Goal: Task Accomplishment & Management: Manage account settings

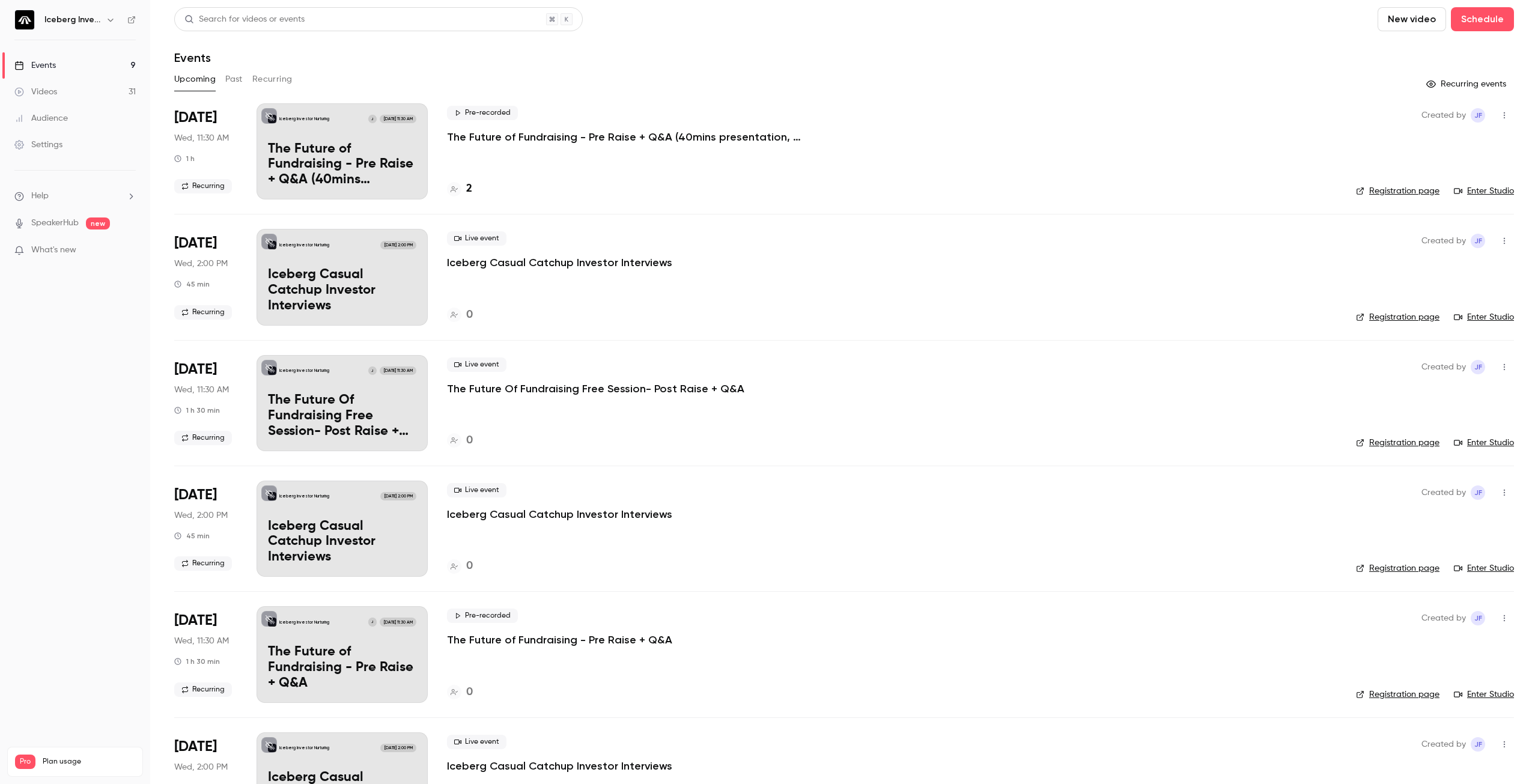
click at [191, 78] on button "Upcoming" at bounding box center [194, 79] width 42 height 19
click at [230, 81] on button "Past" at bounding box center [234, 79] width 17 height 19
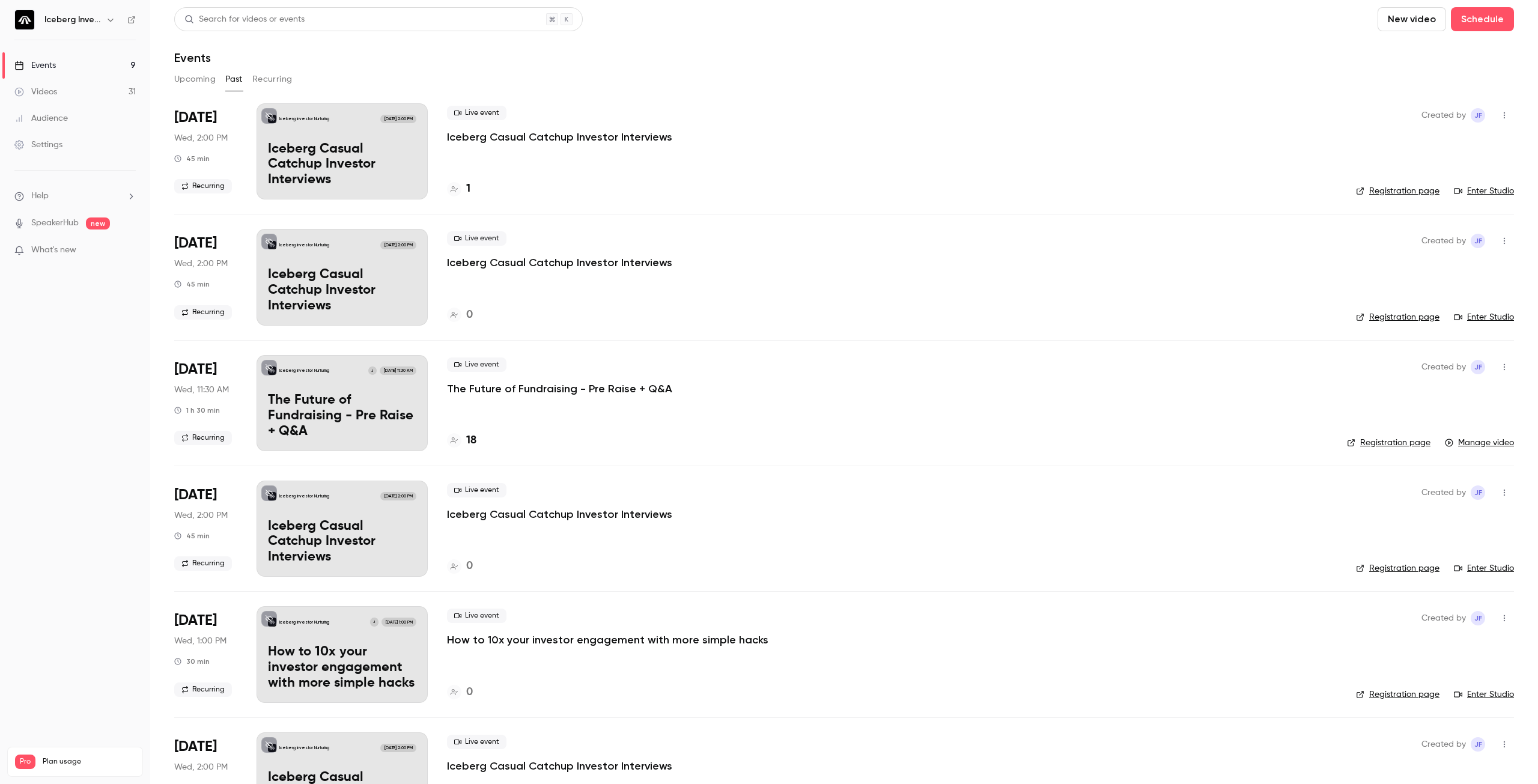
click at [268, 82] on button "Recurring" at bounding box center [272, 79] width 40 height 19
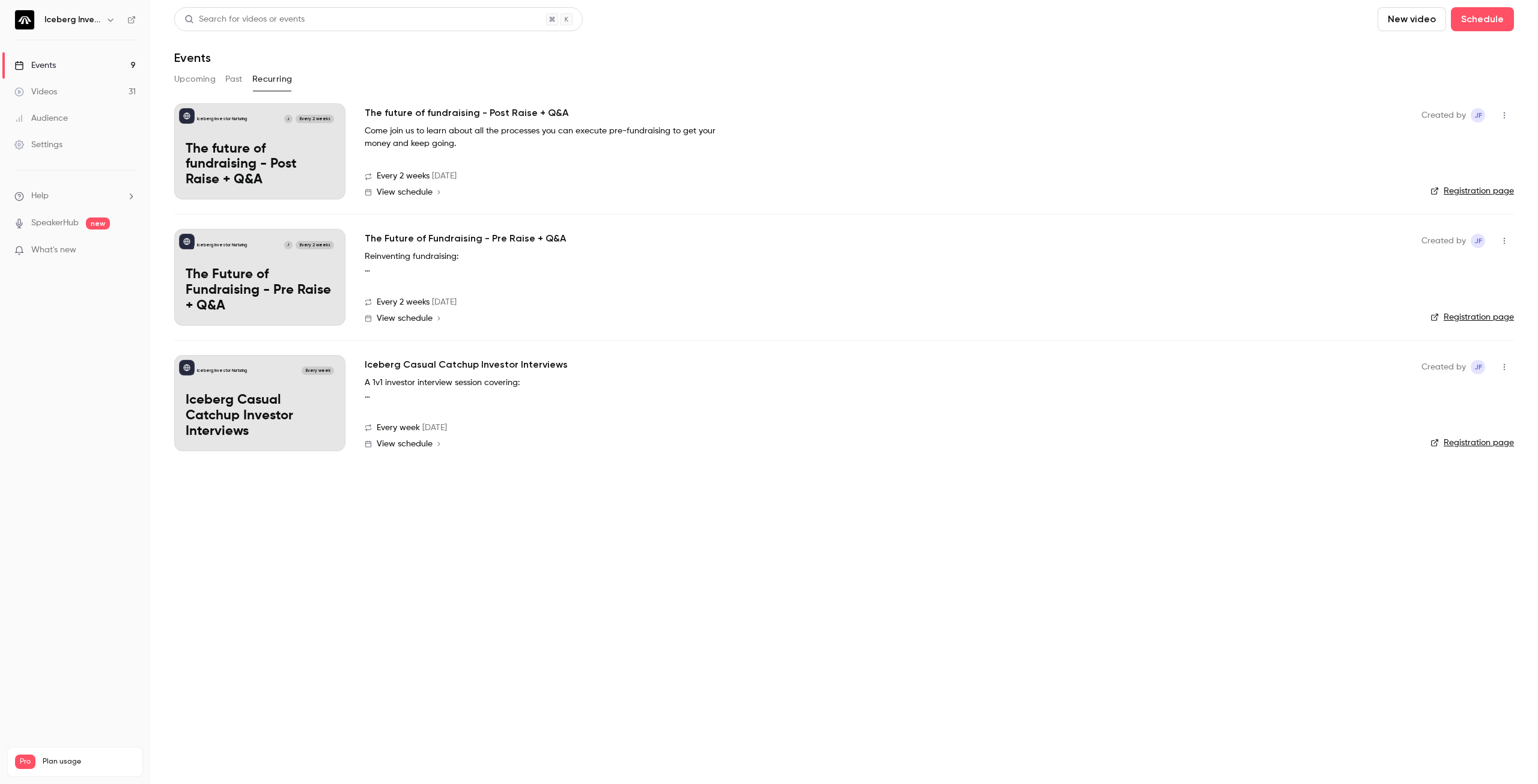
click at [1508, 366] on icon "button" at bounding box center [1504, 367] width 10 height 8
click at [1422, 427] on div "Delete" at bounding box center [1458, 429] width 91 height 12
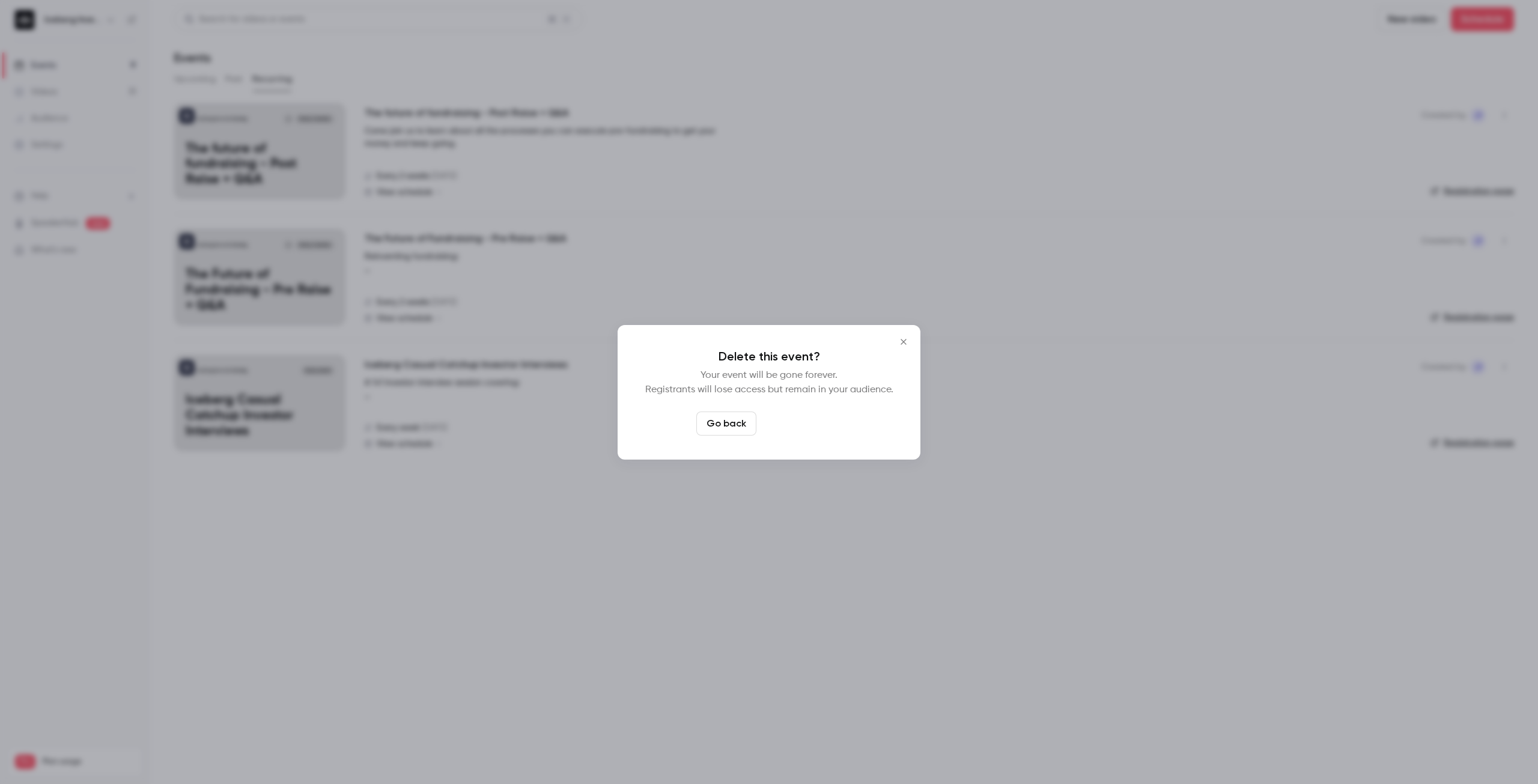
click at [807, 426] on button "Delete event" at bounding box center [802, 423] width 80 height 24
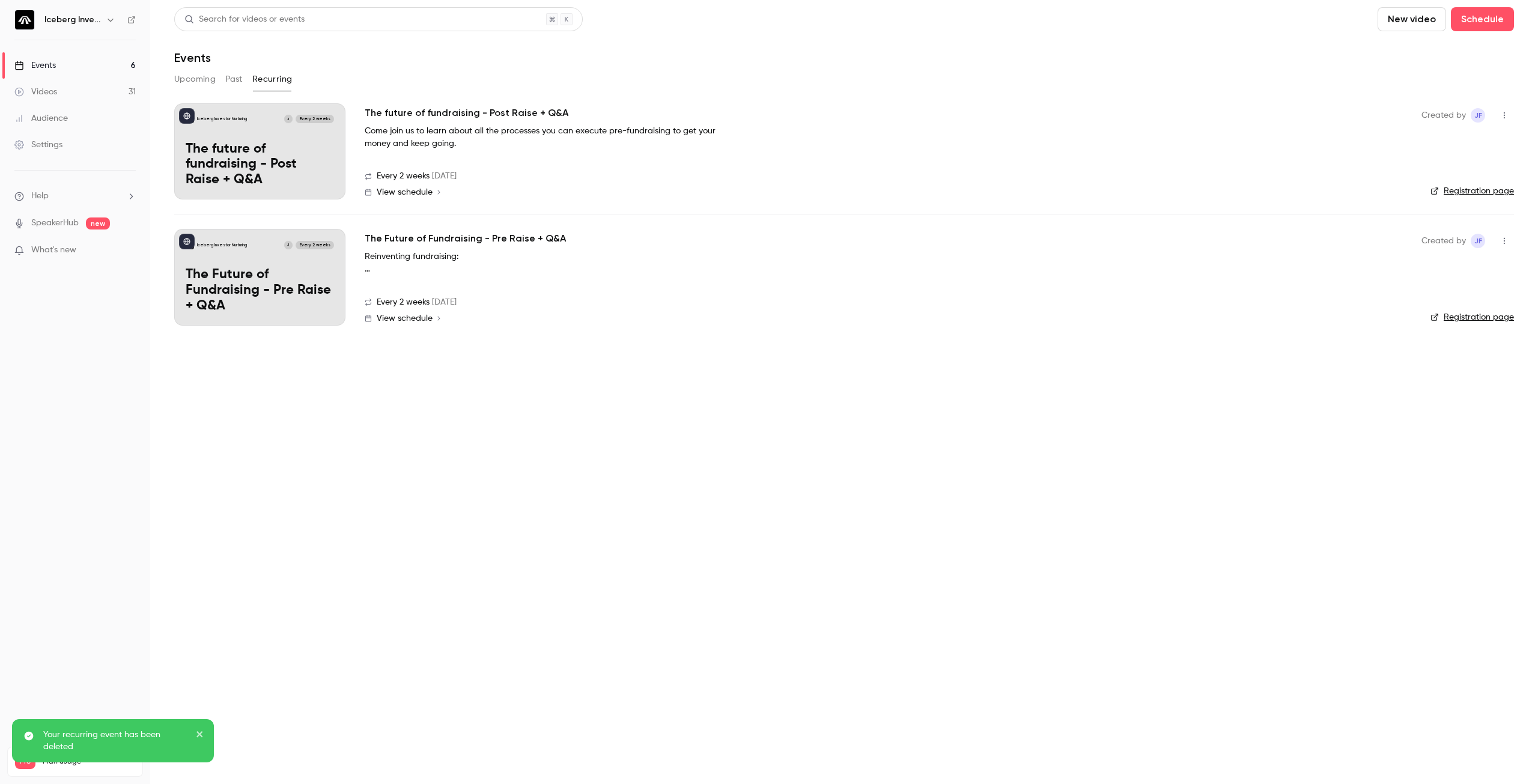
click at [180, 78] on button "Upcoming" at bounding box center [194, 79] width 42 height 19
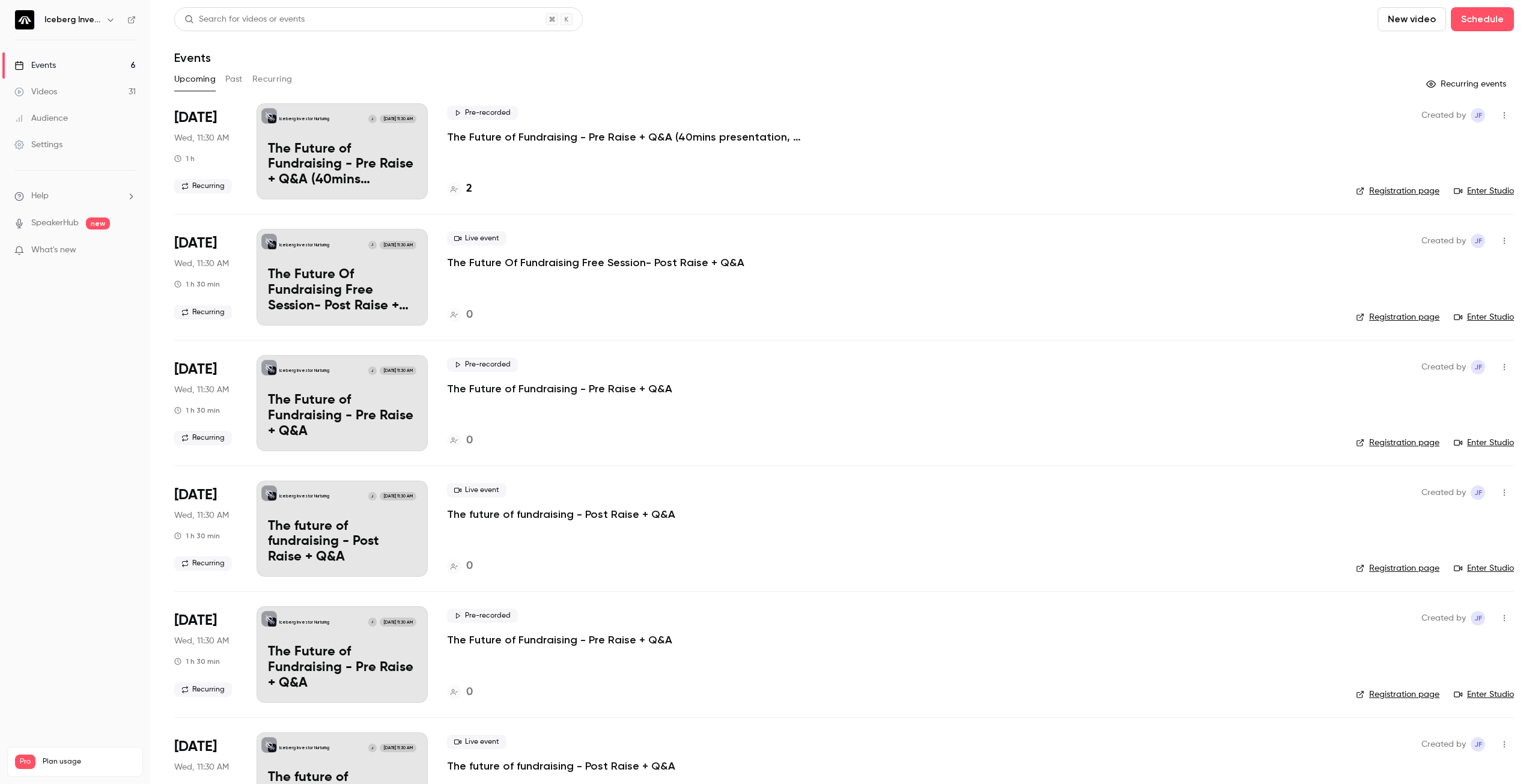
click at [269, 81] on button "Recurring" at bounding box center [272, 79] width 40 height 19
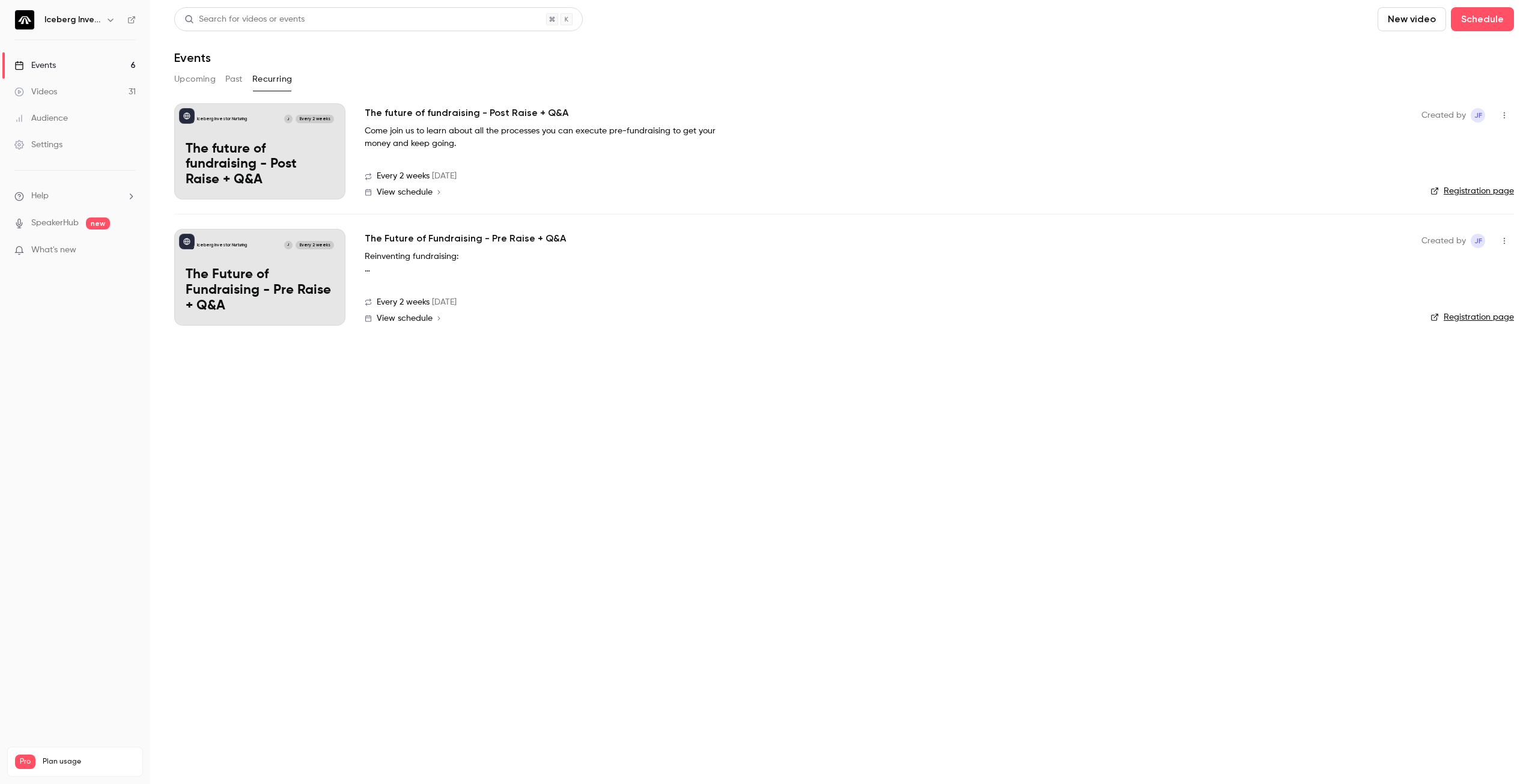
click at [1508, 243] on icon "button" at bounding box center [1504, 240] width 10 height 8
click at [1159, 153] on div at bounding box center [769, 392] width 1538 height 784
click at [1503, 113] on icon "button" at bounding box center [1504, 115] width 10 height 8
click at [1431, 180] on div "Delete" at bounding box center [1458, 177] width 91 height 12
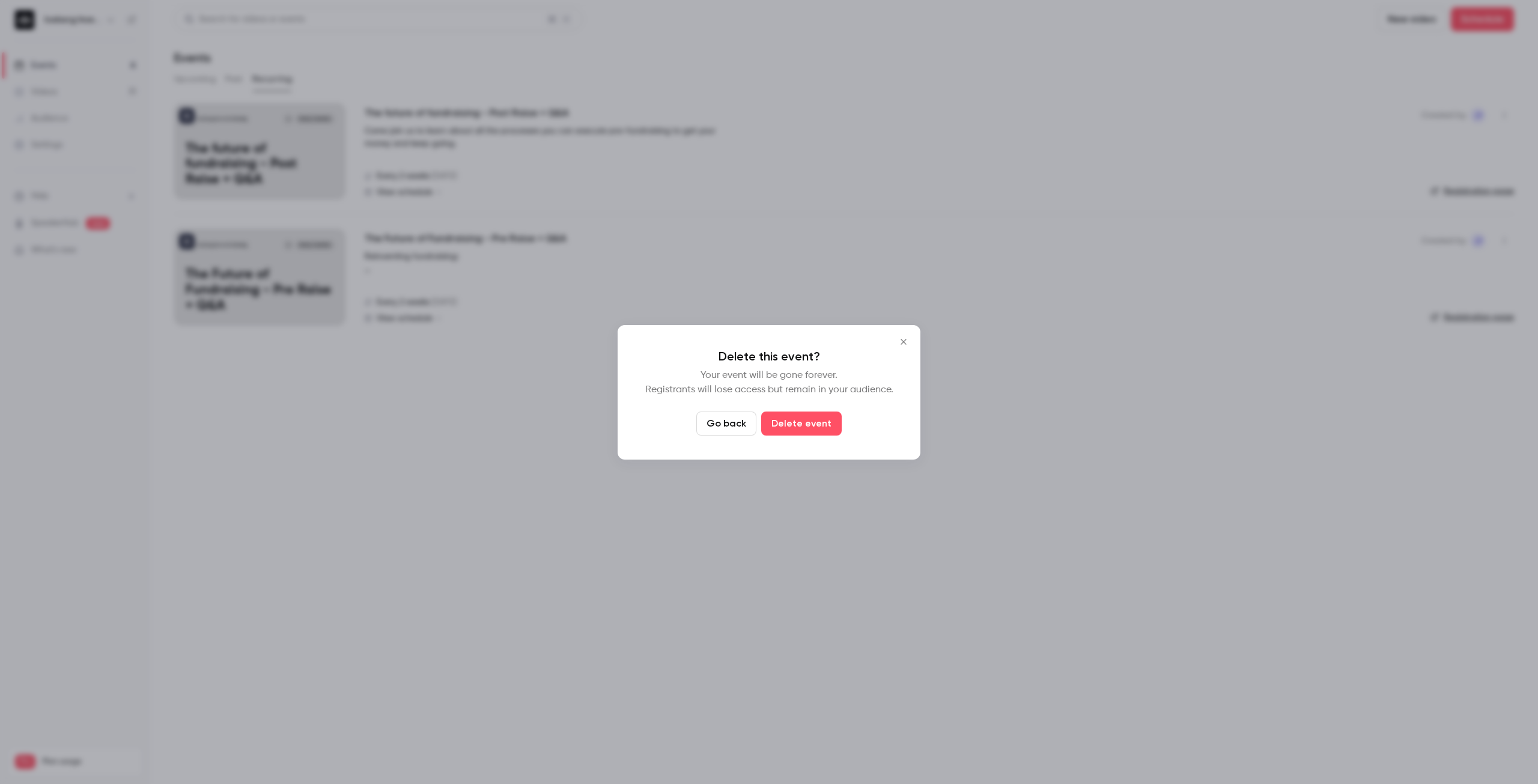
click at [814, 423] on button "Delete event" at bounding box center [802, 423] width 80 height 24
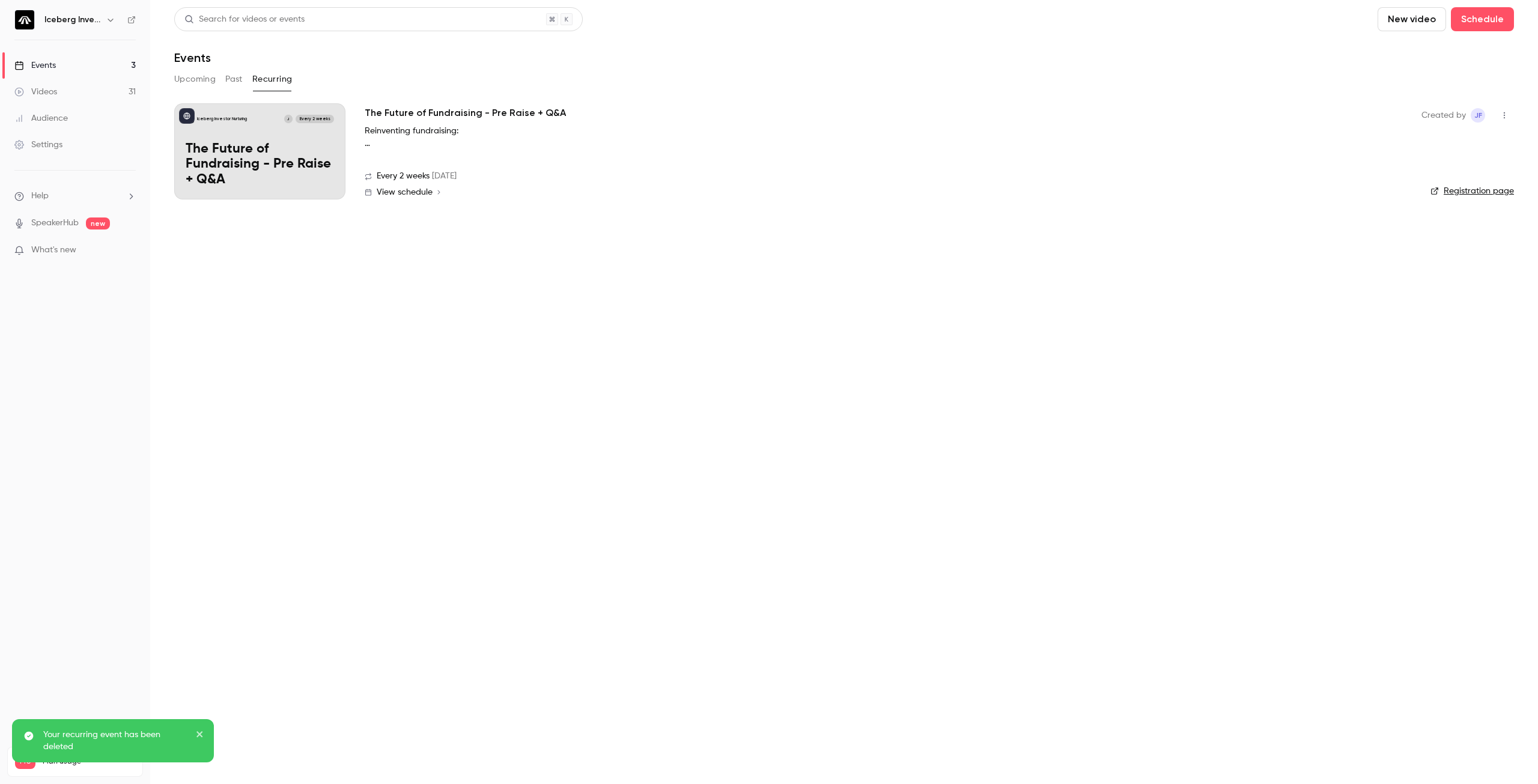
click at [188, 79] on button "Upcoming" at bounding box center [194, 79] width 42 height 19
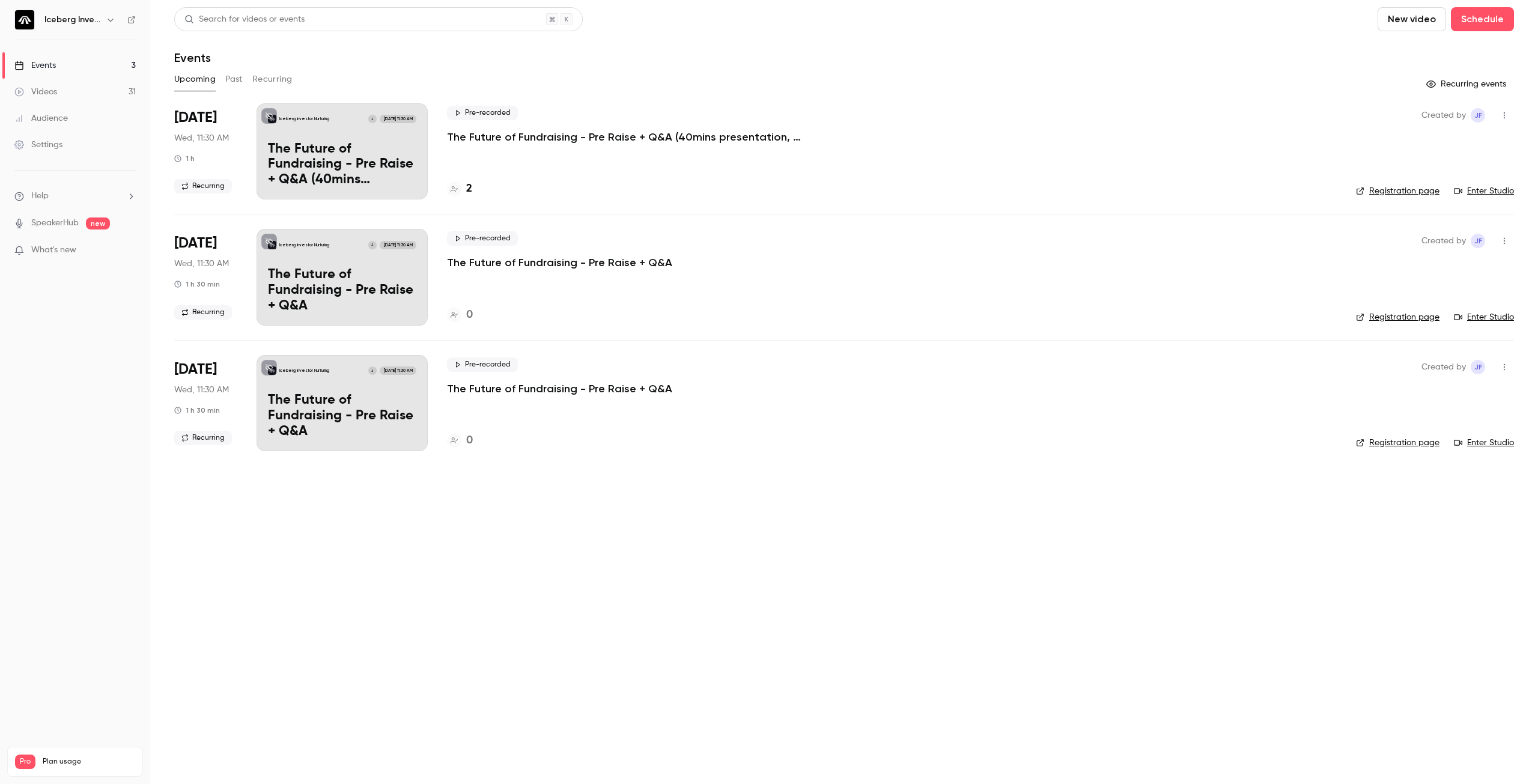
click at [567, 132] on p "The Future of Fundraising - Pre Raise + Q&A (40mins presentation, 20mins Q&A)" at bounding box center [627, 137] width 361 height 14
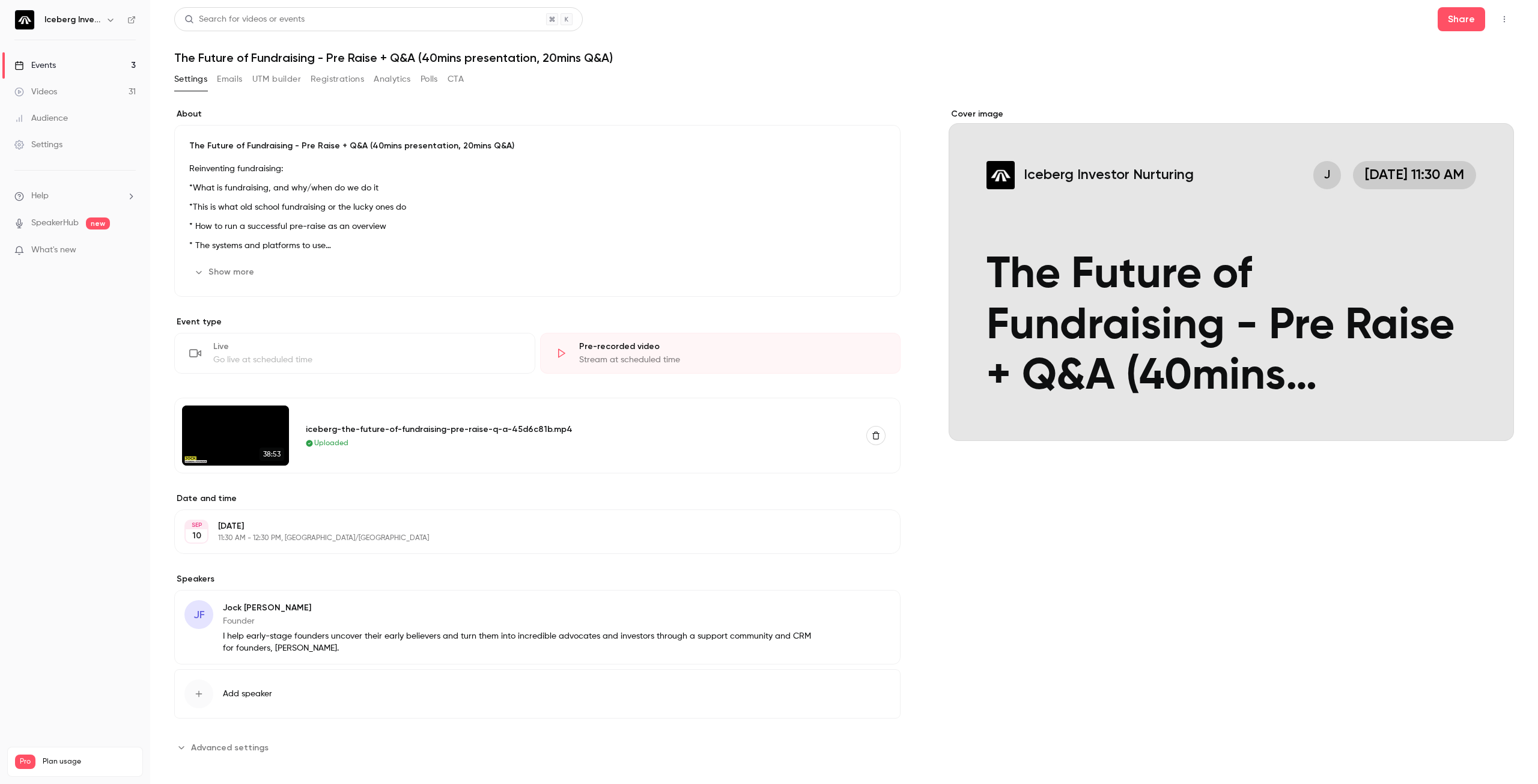
click at [1304, 283] on div "Cover image" at bounding box center [1232, 274] width 566 height 333
click at [0, 0] on input "Iceberg Investor Nurturing J [DATE] 11:30 AM The Future of Fundraising - Pre Ra…" at bounding box center [0, 0] width 0 height 0
click at [57, 67] on link "Events 3" at bounding box center [75, 65] width 150 height 26
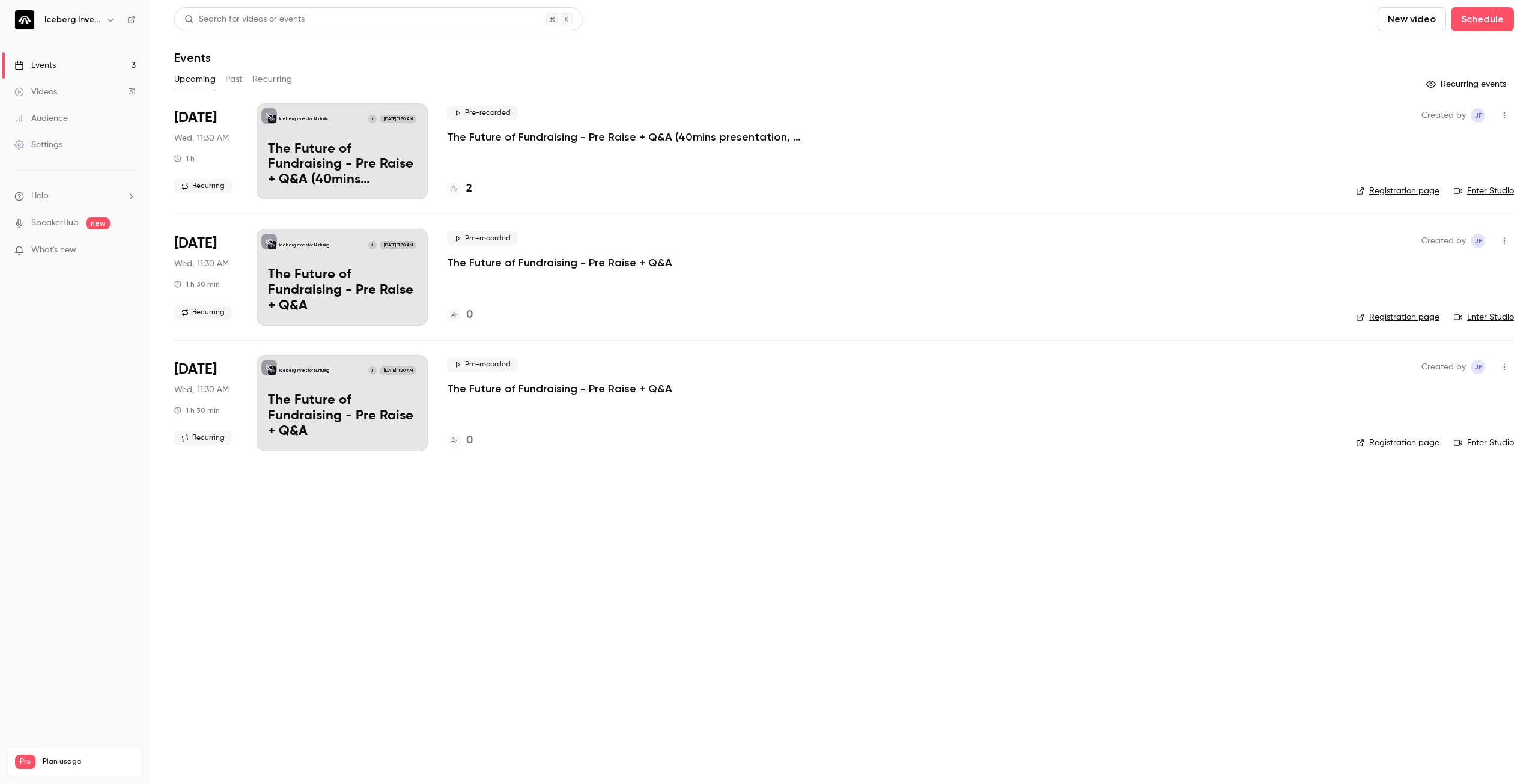
click at [1412, 192] on link "Registration page" at bounding box center [1397, 191] width 83 height 12
click at [580, 136] on p "The Future of Fundraising - Pre Raise + Q&A (40mins presentation, 20mins Q&A)" at bounding box center [627, 137] width 361 height 14
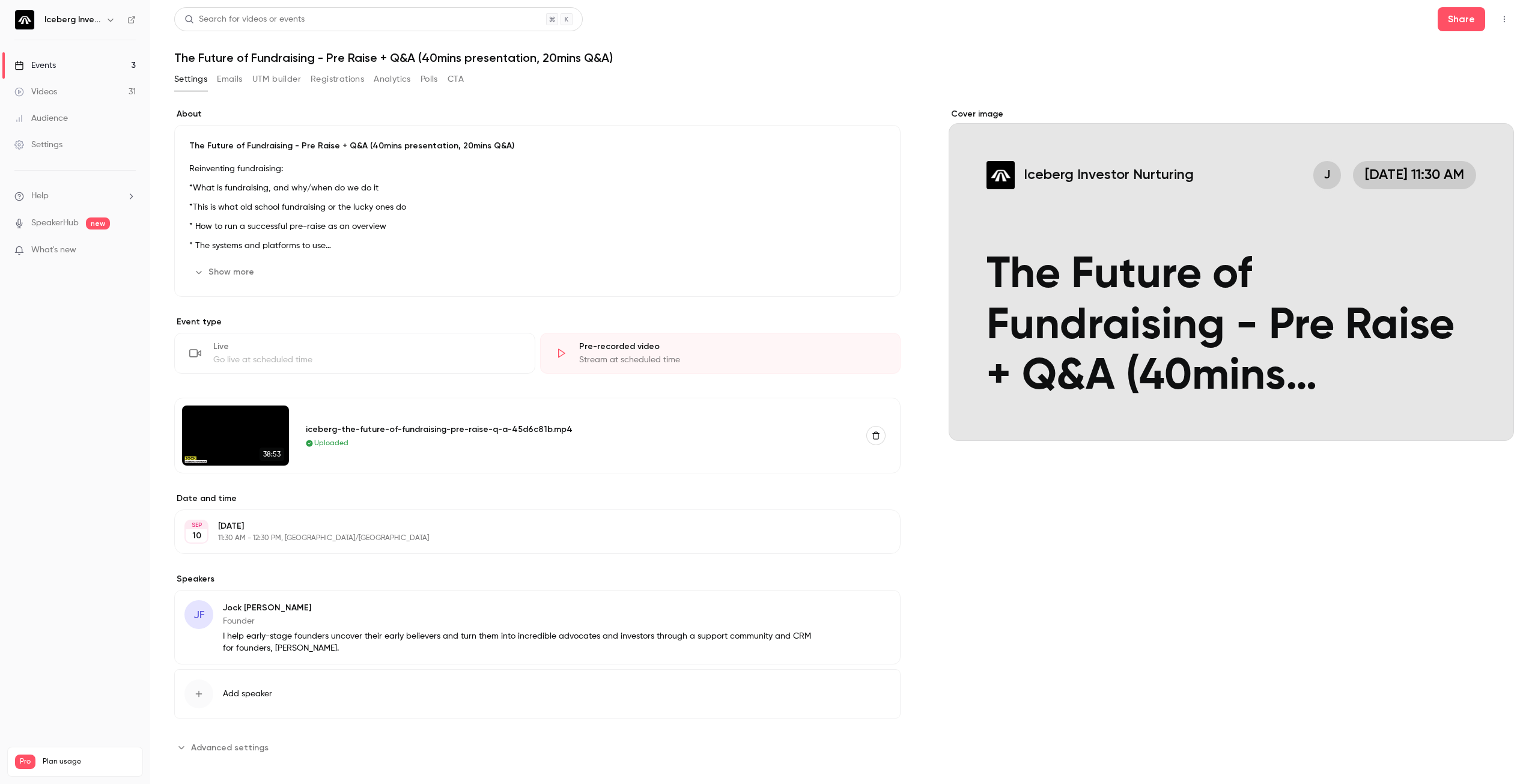
click at [1495, 13] on button "button" at bounding box center [1504, 19] width 19 height 19
click at [1432, 78] on div "Enter Studio" at bounding box center [1449, 81] width 91 height 12
